Goal: Information Seeking & Learning: Find specific fact

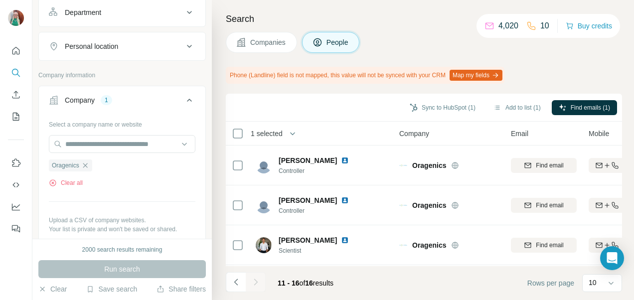
scroll to position [123, 0]
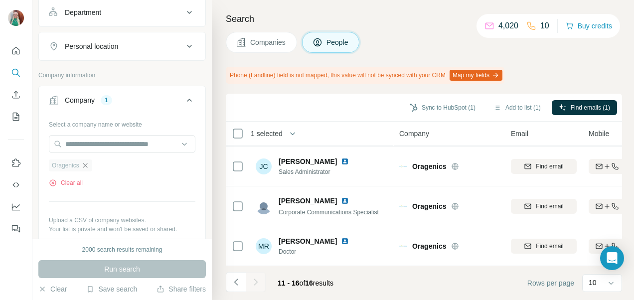
click at [87, 161] on icon "button" at bounding box center [85, 165] width 8 height 8
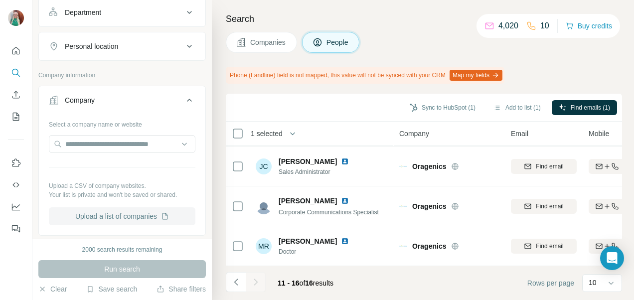
click at [95, 214] on button "Upload a list of companies" at bounding box center [122, 216] width 146 height 18
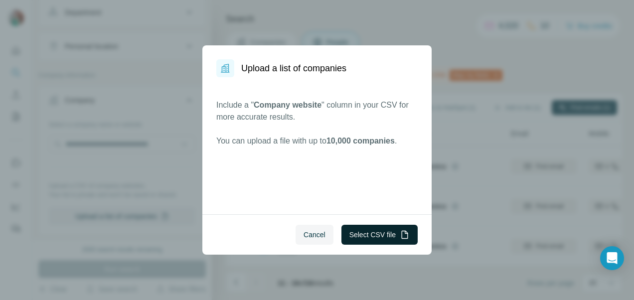
click at [375, 235] on button "Select CSV file" at bounding box center [379, 235] width 76 height 20
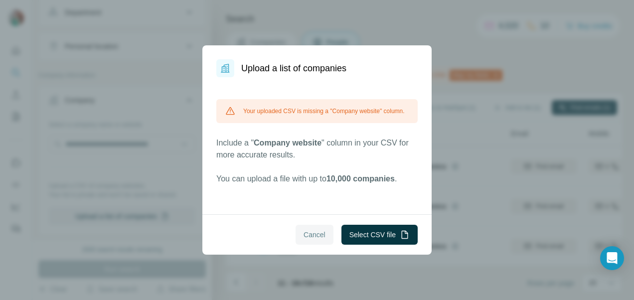
click at [317, 236] on span "Cancel" at bounding box center [314, 235] width 22 height 10
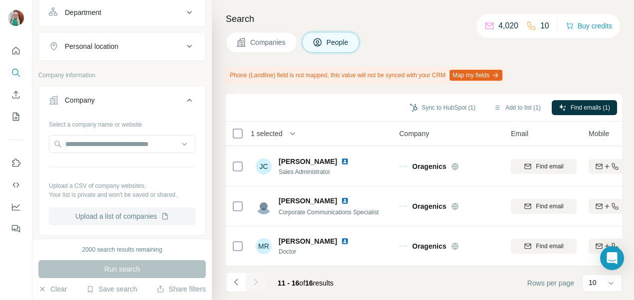
click at [92, 217] on button "Upload a list of companies" at bounding box center [122, 216] width 146 height 18
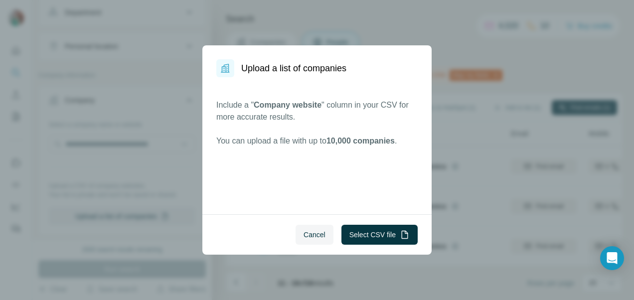
click at [381, 246] on div "Cancel Select CSV file" at bounding box center [316, 234] width 229 height 40
click at [381, 237] on button "Select CSV file" at bounding box center [379, 235] width 76 height 20
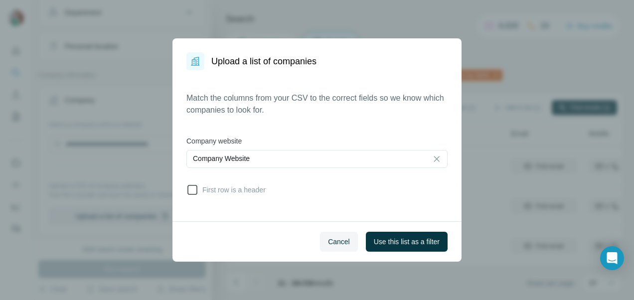
click at [196, 190] on icon at bounding box center [192, 190] width 10 height 10
click at [427, 240] on span "Use this list as a filter" at bounding box center [407, 242] width 66 height 10
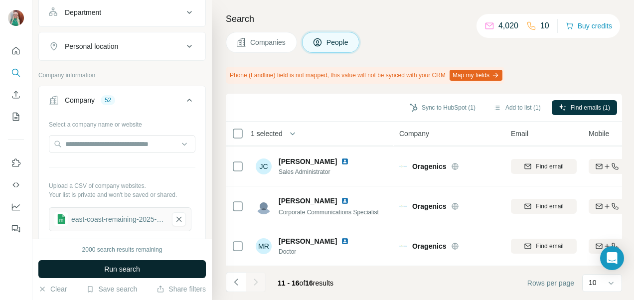
click at [120, 267] on span "Run search" at bounding box center [122, 269] width 36 height 10
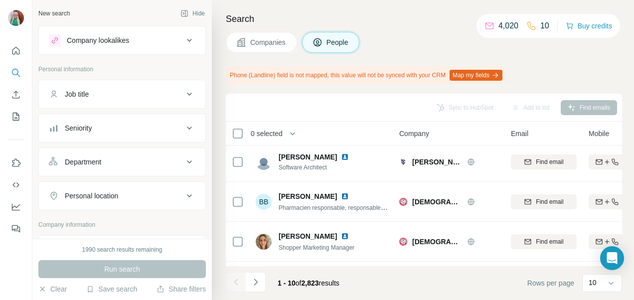
click at [184, 94] on icon at bounding box center [189, 94] width 12 height 12
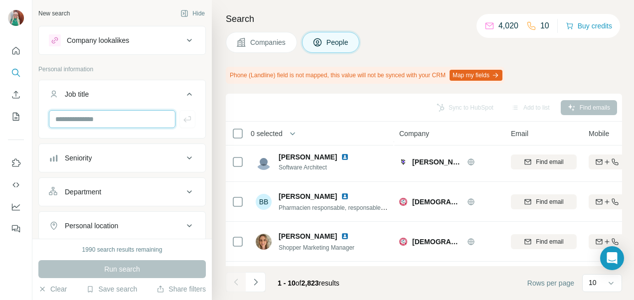
click at [88, 119] on input "text" at bounding box center [112, 119] width 127 height 18
type input "***"
type input "**********"
click at [182, 117] on icon "button" at bounding box center [187, 119] width 10 height 10
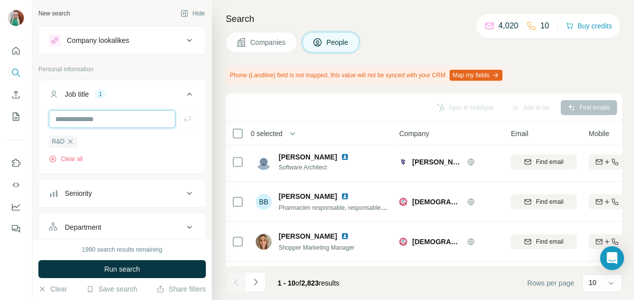
click at [139, 122] on input "text" at bounding box center [112, 119] width 127 height 18
type input "**********"
click at [182, 115] on icon "button" at bounding box center [187, 119] width 10 height 10
click at [124, 118] on input "text" at bounding box center [112, 119] width 127 height 18
type input "**********"
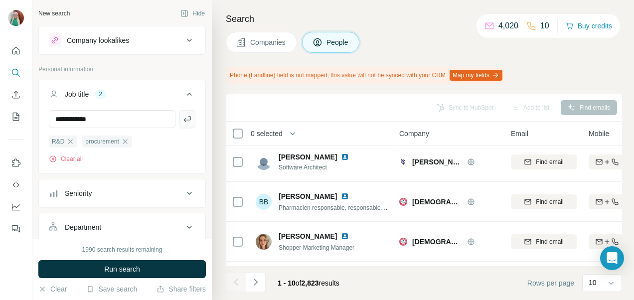
click at [182, 120] on icon "button" at bounding box center [187, 119] width 10 height 10
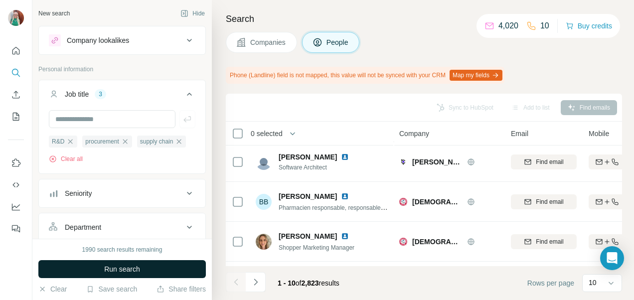
click at [120, 270] on span "Run search" at bounding box center [122, 269] width 36 height 10
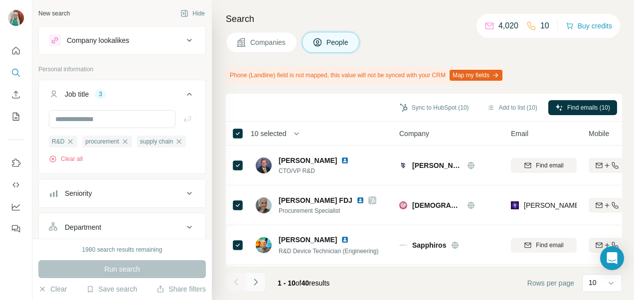
click at [259, 285] on icon "Navigate to next page" at bounding box center [256, 282] width 10 height 10
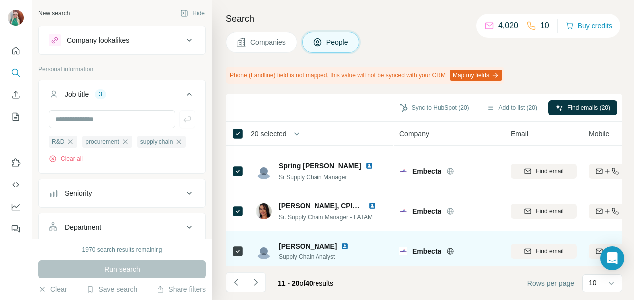
scroll to position [282, 0]
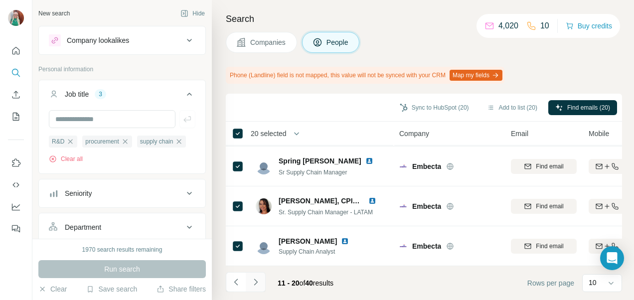
click at [255, 286] on icon "Navigate to next page" at bounding box center [256, 282] width 10 height 10
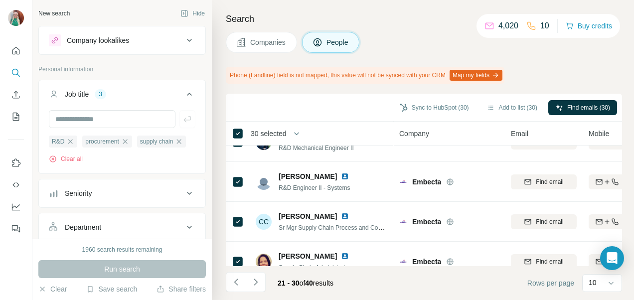
scroll to position [0, 0]
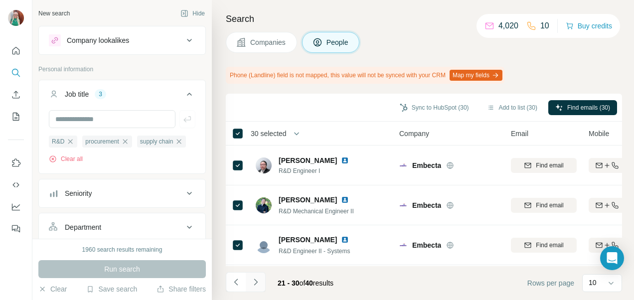
click at [258, 284] on icon "Navigate to next page" at bounding box center [256, 282] width 10 height 10
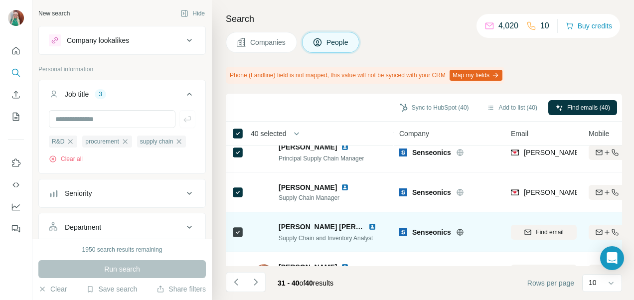
scroll to position [282, 0]
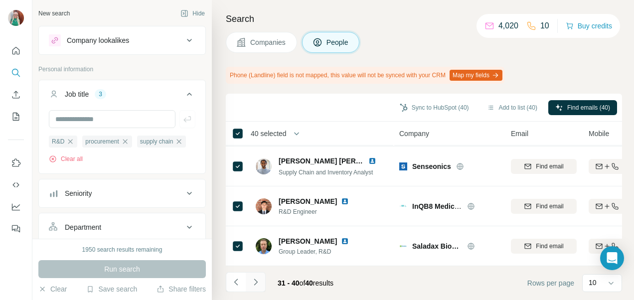
click at [254, 282] on icon "Navigate to next page" at bounding box center [256, 282] width 10 height 10
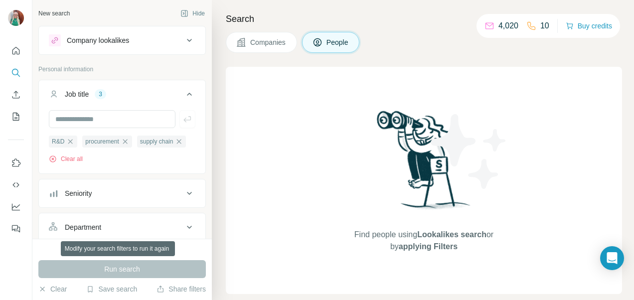
click at [109, 268] on div "Run search" at bounding box center [121, 269] width 167 height 18
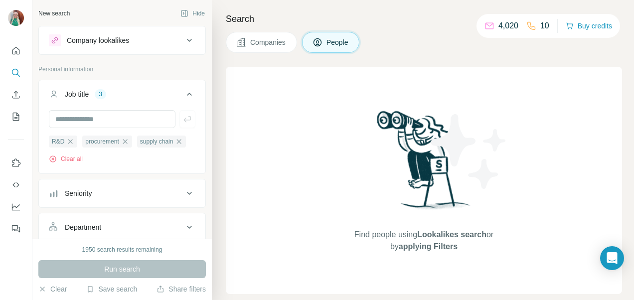
click at [280, 40] on span "Companies" at bounding box center [268, 42] width 36 height 10
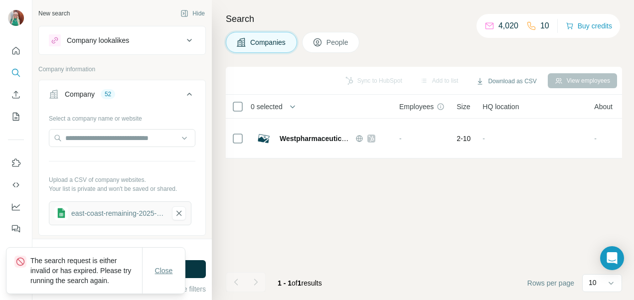
click at [173, 271] on button "Close" at bounding box center [164, 270] width 32 height 18
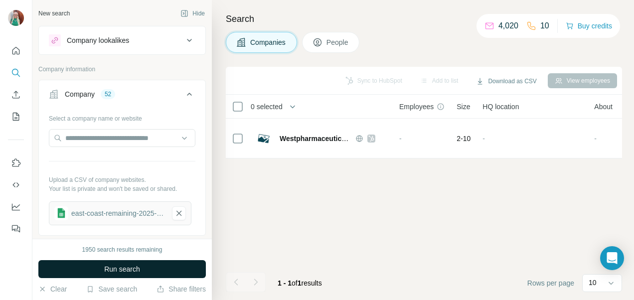
click at [125, 269] on span "Run search" at bounding box center [122, 269] width 36 height 10
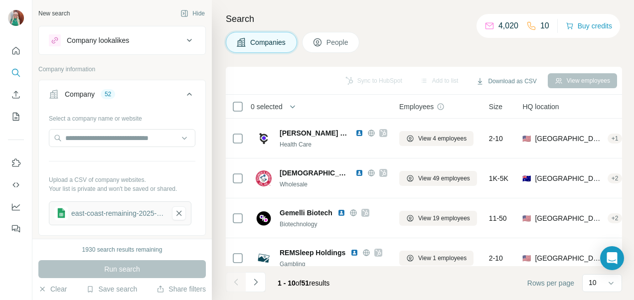
click at [334, 42] on span "People" at bounding box center [337, 42] width 23 height 10
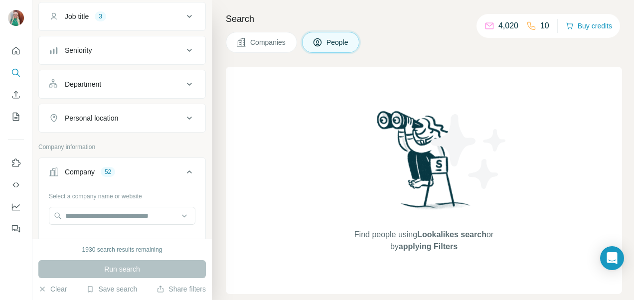
scroll to position [50, 0]
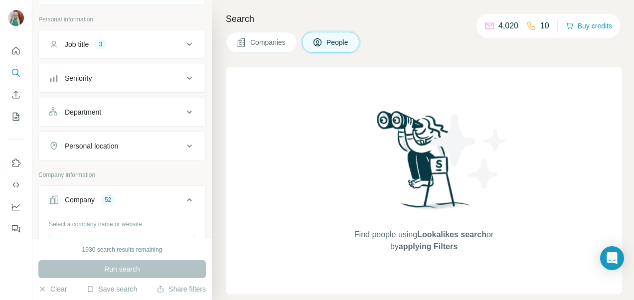
click at [124, 41] on div "Job title 3" at bounding box center [116, 44] width 134 height 10
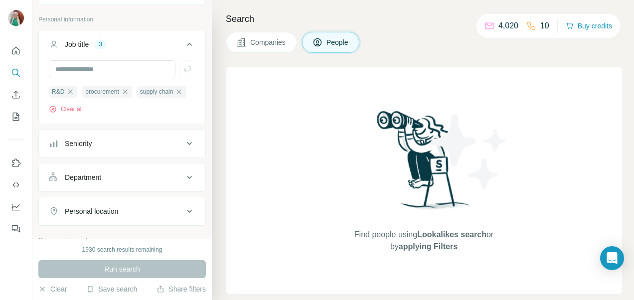
click at [119, 270] on div "Run search" at bounding box center [121, 269] width 167 height 18
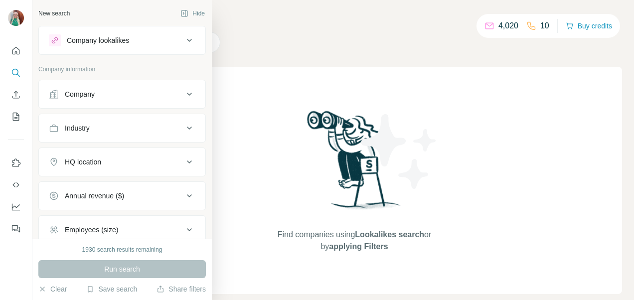
click at [110, 96] on div "Company" at bounding box center [116, 94] width 134 height 10
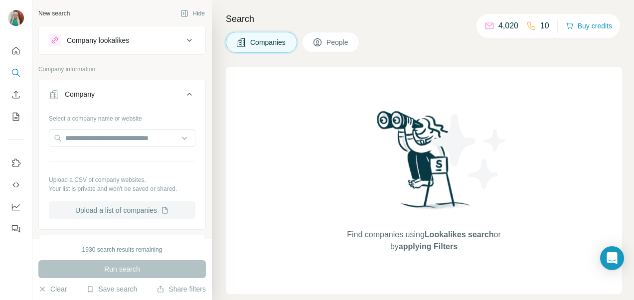
click at [77, 212] on button "Upload a list of companies" at bounding box center [122, 210] width 146 height 18
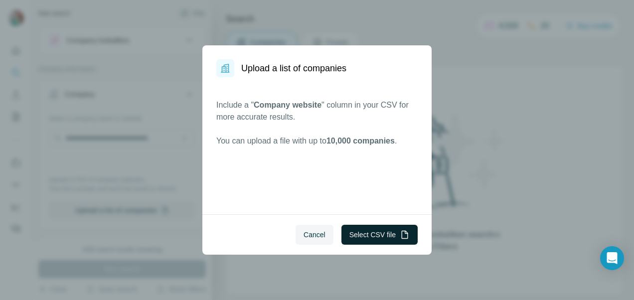
click at [371, 237] on button "Select CSV file" at bounding box center [379, 235] width 76 height 20
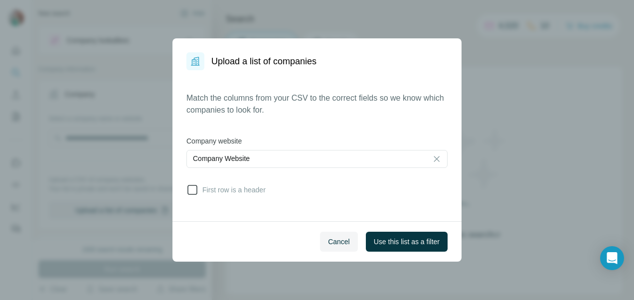
click at [191, 190] on icon at bounding box center [192, 190] width 12 height 12
click at [388, 241] on span "Use this list as a filter" at bounding box center [407, 242] width 66 height 10
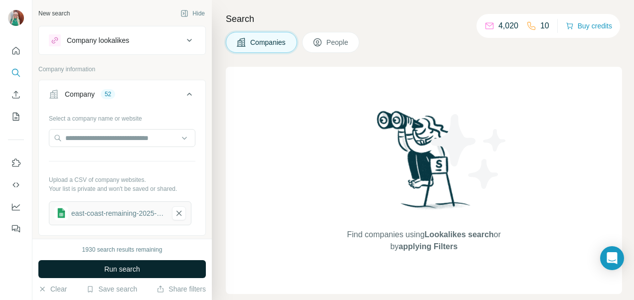
click at [116, 270] on span "Run search" at bounding box center [122, 269] width 36 height 10
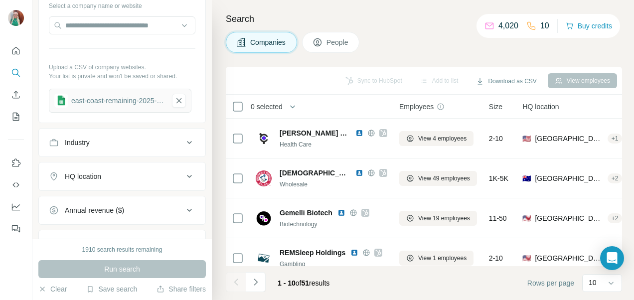
scroll to position [149, 0]
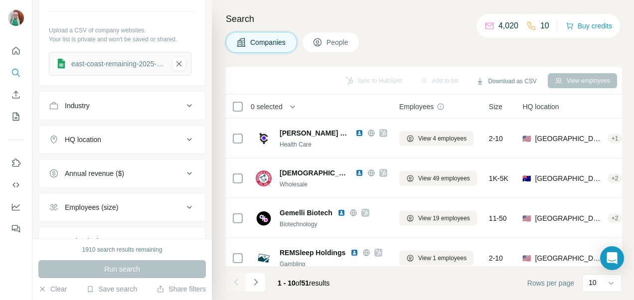
click at [334, 48] on button "People" at bounding box center [331, 42] width 58 height 21
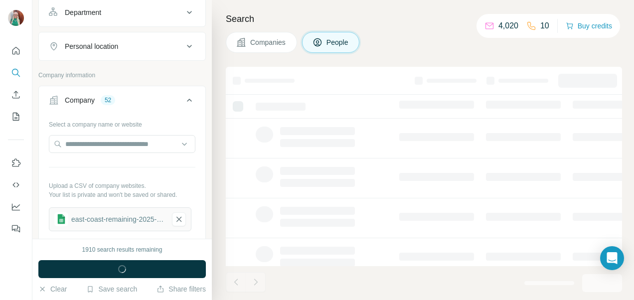
scroll to position [303, 0]
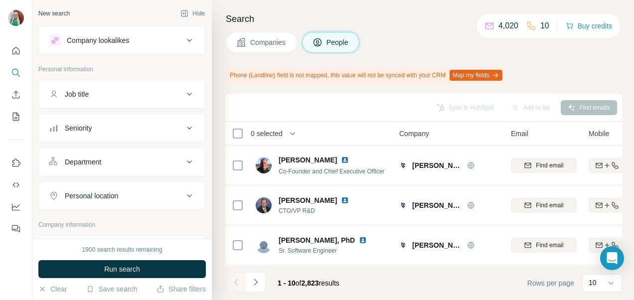
click at [105, 94] on div "Job title" at bounding box center [116, 94] width 134 height 10
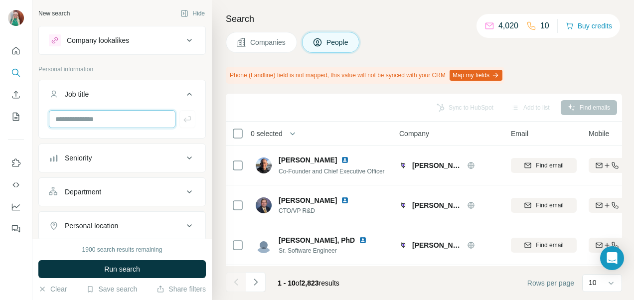
click at [95, 124] on input "text" at bounding box center [112, 119] width 127 height 18
type input "***"
type input "**********"
click at [183, 116] on icon "button" at bounding box center [187, 119] width 10 height 10
click at [139, 125] on input "text" at bounding box center [112, 119] width 127 height 18
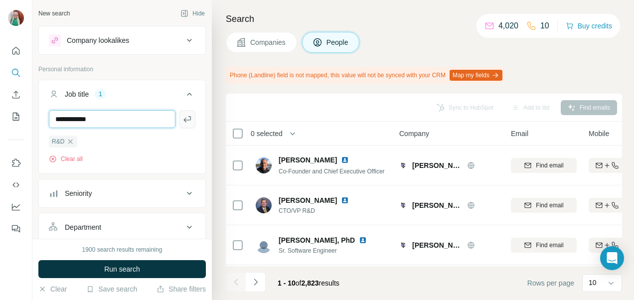
type input "**********"
click at [182, 123] on icon "button" at bounding box center [187, 119] width 10 height 10
click at [110, 120] on input "text" at bounding box center [112, 119] width 127 height 18
type input "**********"
click at [179, 122] on button "button" at bounding box center [187, 119] width 16 height 18
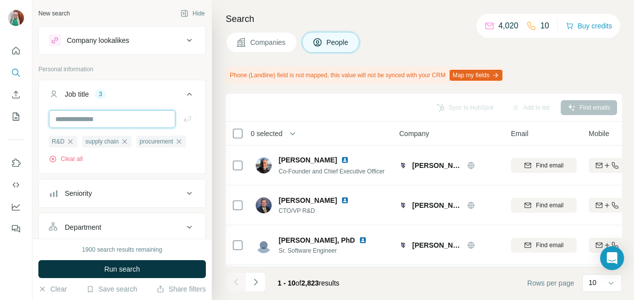
click at [105, 121] on input "text" at bounding box center [112, 119] width 127 height 18
type input "***"
click at [182, 115] on icon "button" at bounding box center [187, 119] width 10 height 10
click at [114, 116] on input "text" at bounding box center [112, 119] width 127 height 18
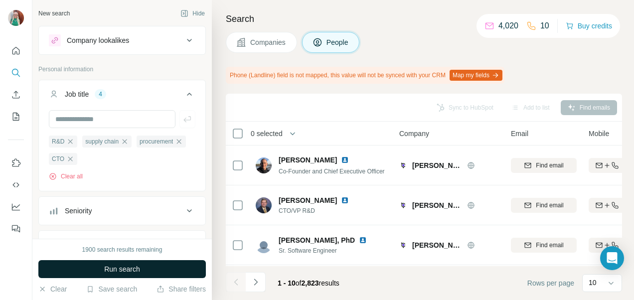
click at [115, 273] on span "Run search" at bounding box center [122, 269] width 36 height 10
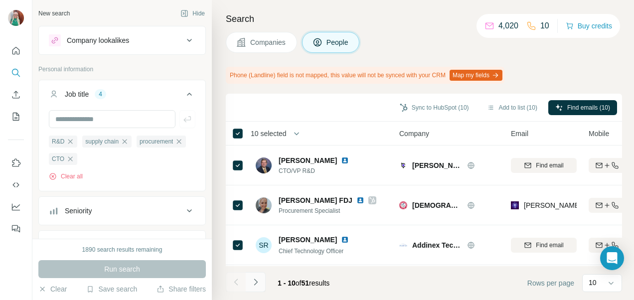
click at [255, 287] on button "Navigate to next page" at bounding box center [256, 282] width 20 height 20
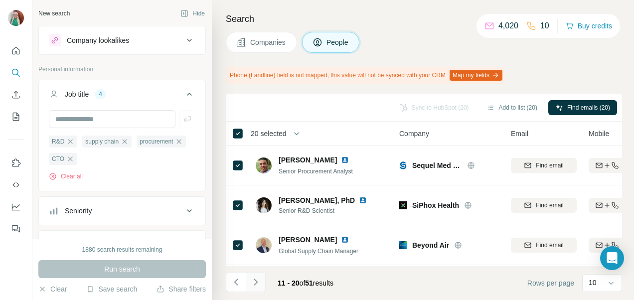
click at [254, 284] on icon "Navigate to next page" at bounding box center [256, 282] width 10 height 10
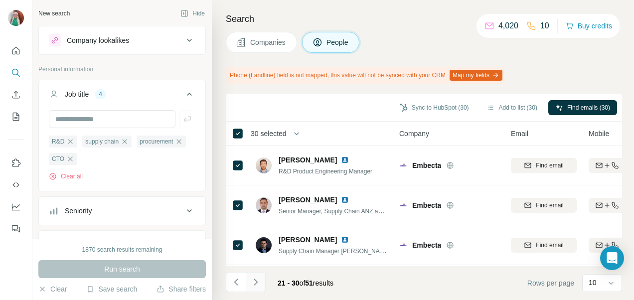
click at [257, 283] on icon "Navigate to next page" at bounding box center [256, 282] width 10 height 10
click at [258, 283] on icon "Navigate to next page" at bounding box center [256, 282] width 10 height 10
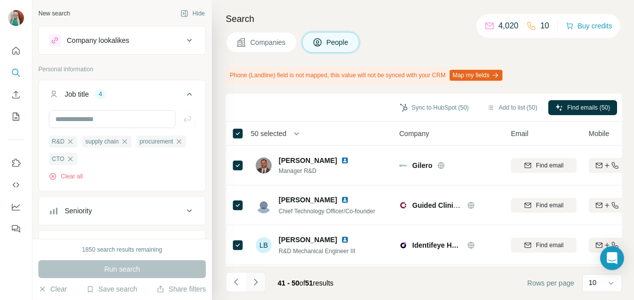
click at [254, 285] on icon "Navigate to next page" at bounding box center [255, 281] width 3 height 6
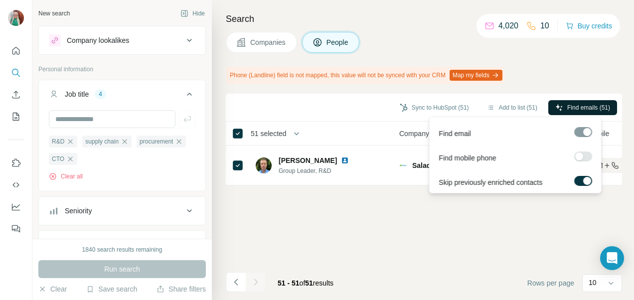
click at [574, 109] on span "Find emails (51)" at bounding box center [588, 107] width 43 height 9
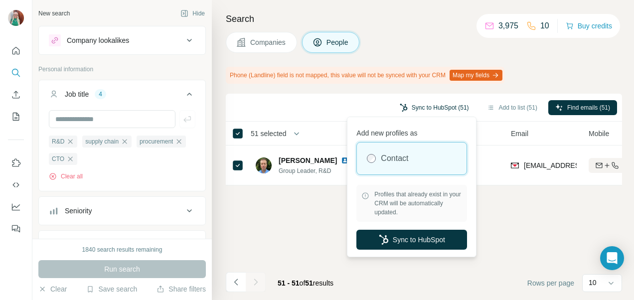
click at [453, 106] on button "Sync to HubSpot (51)" at bounding box center [433, 107] width 83 height 15
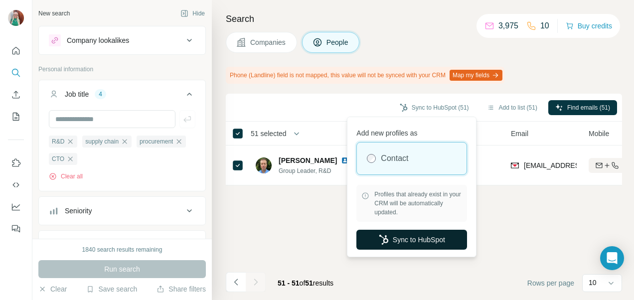
click at [407, 245] on button "Sync to HubSpot" at bounding box center [411, 240] width 111 height 20
